Goal: Transaction & Acquisition: Purchase product/service

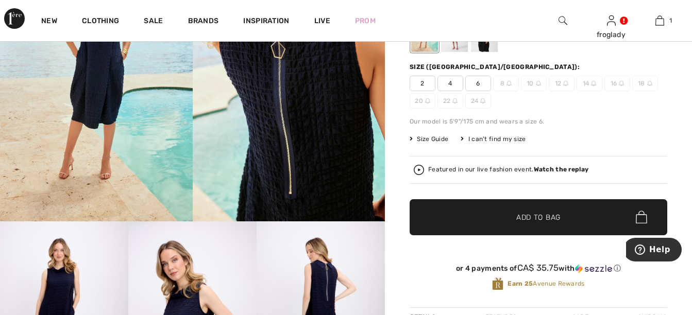
scroll to position [258, 0]
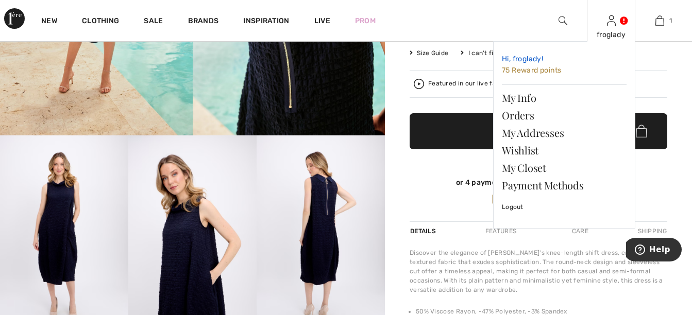
click at [524, 73] on span "75 Reward points" at bounding box center [531, 70] width 59 height 9
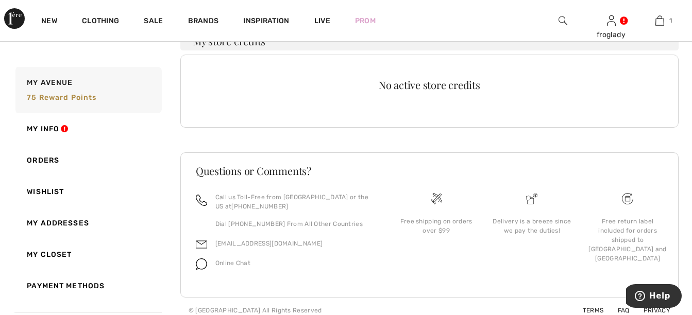
scroll to position [289, 0]
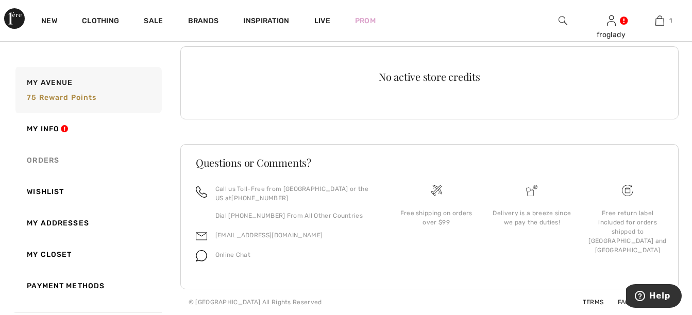
click at [43, 159] on link "Orders" at bounding box center [87, 160] width 148 height 31
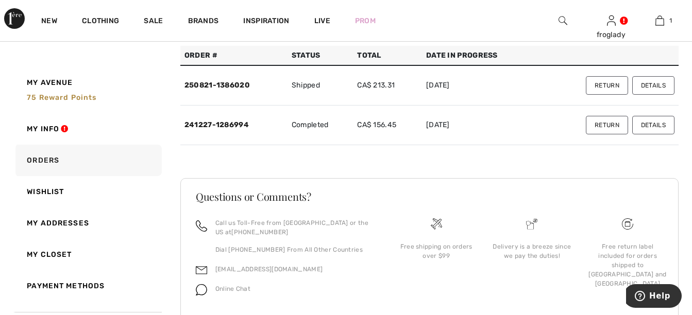
scroll to position [62, 0]
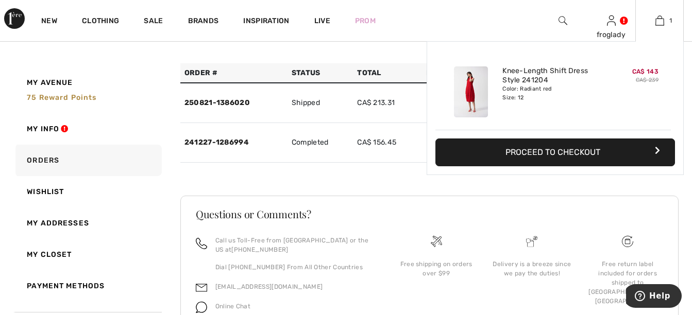
click at [486, 92] on img at bounding box center [471, 91] width 34 height 51
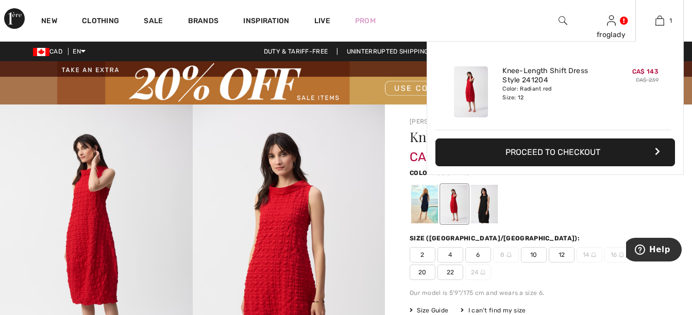
click at [576, 149] on button "Proceed to Checkout" at bounding box center [555, 153] width 240 height 28
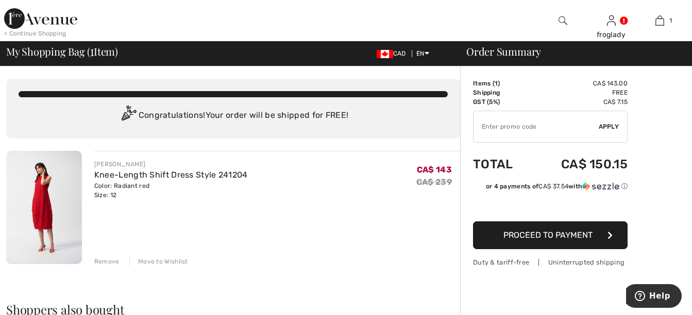
click at [532, 120] on input "TEXT" at bounding box center [535, 126] width 125 height 31
click at [504, 119] on input "TEXT" at bounding box center [535, 126] width 125 height 31
type input "R"
type input "EXTRA20"
click at [610, 127] on span "Apply" at bounding box center [609, 126] width 21 height 9
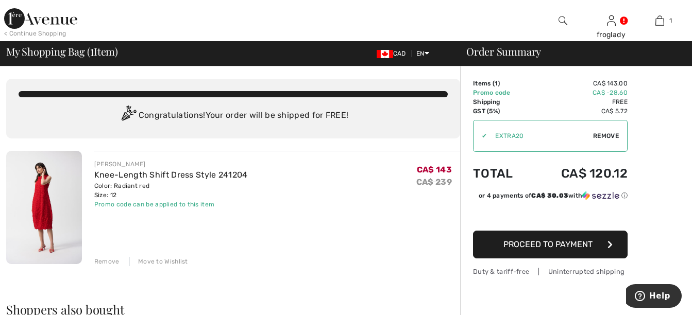
click at [45, 198] on img at bounding box center [44, 207] width 76 height 113
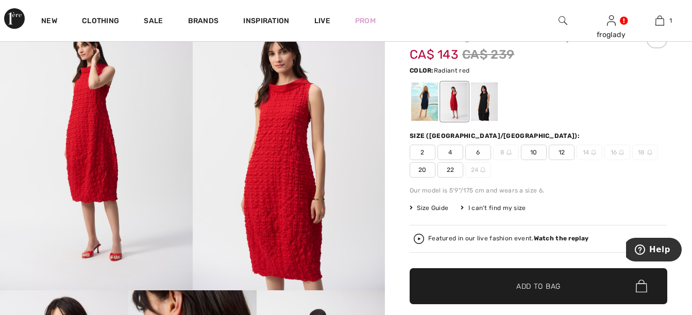
scroll to position [103, 0]
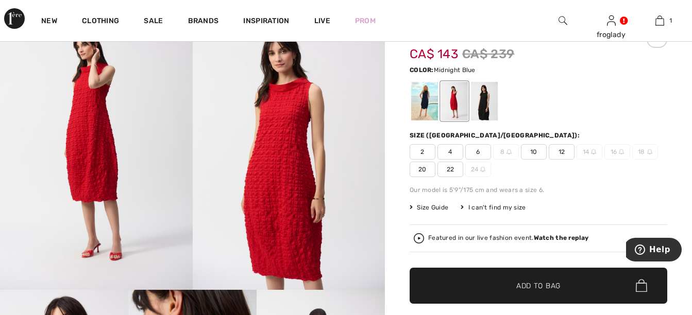
click at [426, 96] on div at bounding box center [424, 101] width 27 height 39
